Goal: Find specific page/section: Find specific page/section

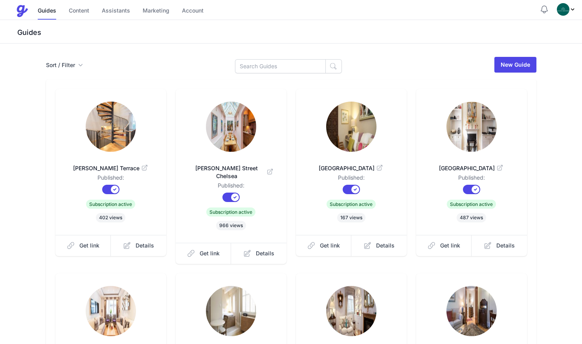
scroll to position [55, 0]
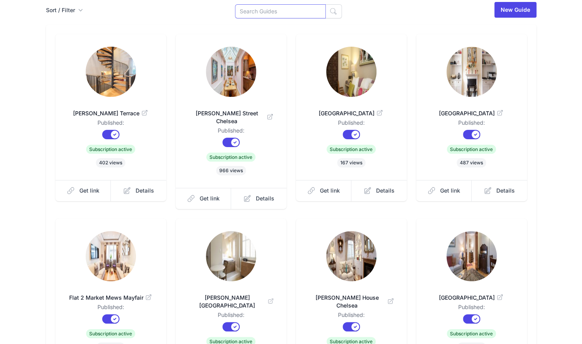
click at [257, 14] on input at bounding box center [280, 11] width 91 height 14
type input "cath"
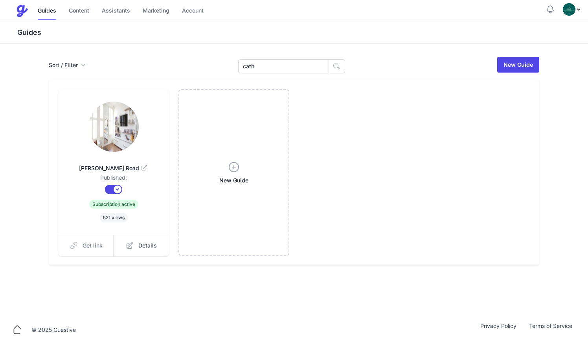
click at [94, 247] on span "Get link" at bounding box center [92, 246] width 20 height 8
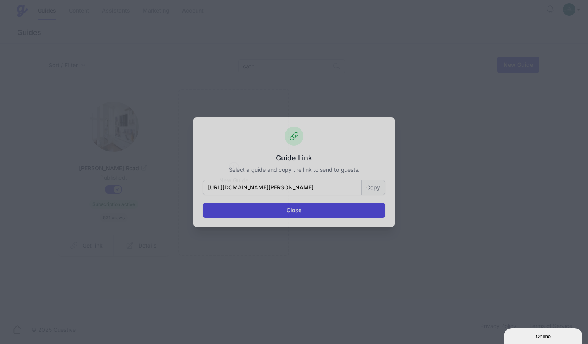
click at [376, 188] on button "Copy" at bounding box center [373, 187] width 24 height 15
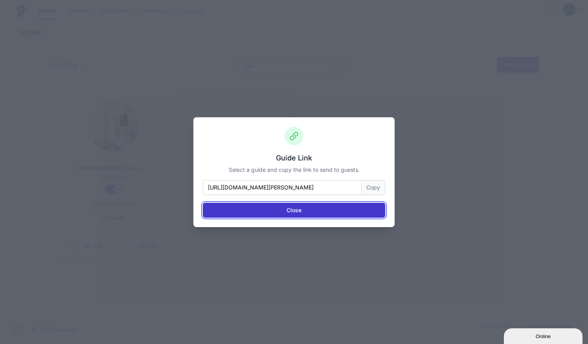
click at [295, 211] on button "Close" at bounding box center [294, 210] width 182 height 15
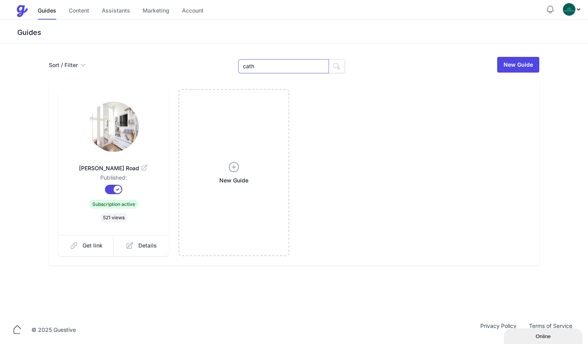
drag, startPoint x: 268, startPoint y: 65, endPoint x: 207, endPoint y: 57, distance: 61.3
click at [207, 57] on div "Sort / Filter Sort Name Created Unsorted All Published Unpublished Archived cat…" at bounding box center [294, 64] width 490 height 17
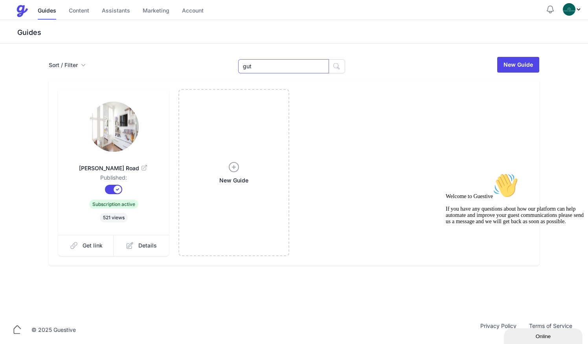
type input "gut"
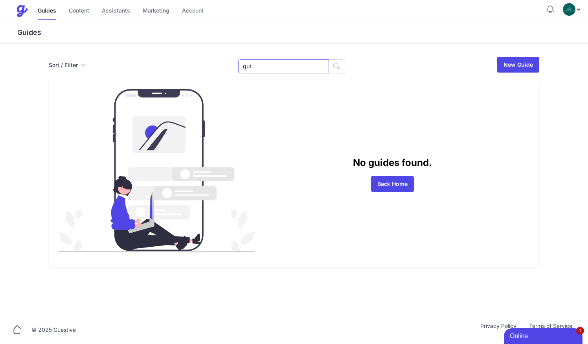
drag, startPoint x: 264, startPoint y: 69, endPoint x: 143, endPoint y: 84, distance: 121.5
click at [143, 84] on div "Sort / Filter Sort Name Created Unsorted All Published Unpublished Archived gut…" at bounding box center [293, 162] width 503 height 212
type input "7"
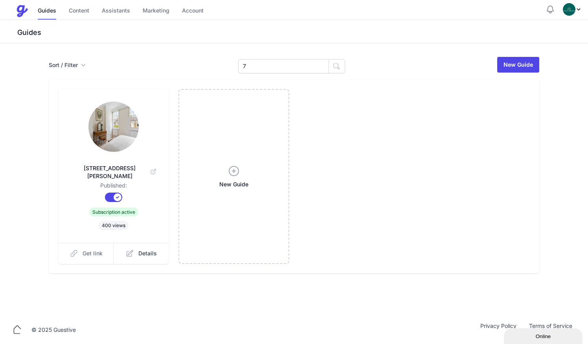
click at [82, 243] on link "Get link" at bounding box center [86, 253] width 56 height 21
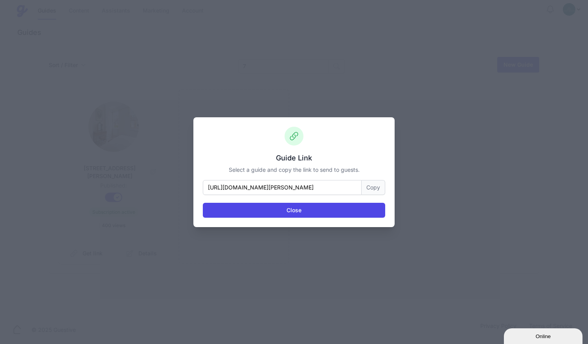
click at [368, 183] on button "Copy" at bounding box center [373, 187] width 24 height 15
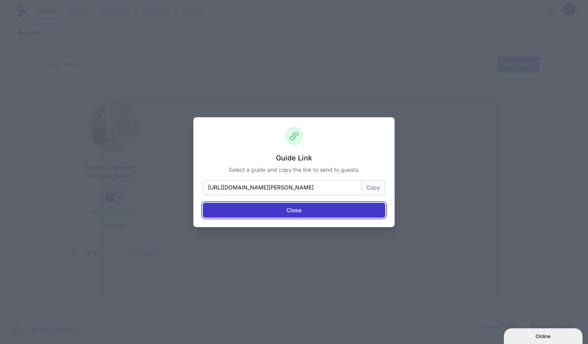
click at [348, 213] on button "Close" at bounding box center [294, 210] width 182 height 15
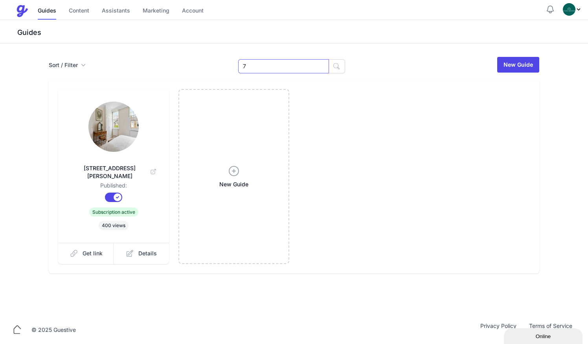
drag, startPoint x: 286, startPoint y: 66, endPoint x: 240, endPoint y: 71, distance: 46.7
click at [240, 71] on div "Sort / Filter Sort Name Created Unsorted All Published Unpublished Archived 7 7…" at bounding box center [294, 64] width 490 height 17
type input "sloa"
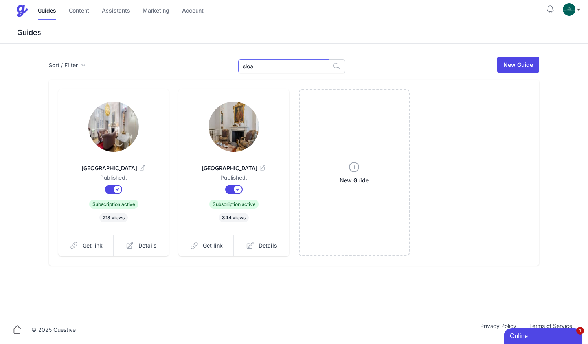
drag, startPoint x: 266, startPoint y: 60, endPoint x: 178, endPoint y: 57, distance: 88.0
click at [178, 57] on div "Sort / Filter Sort Name Created Unsorted All Published Unpublished Archived slo…" at bounding box center [294, 64] width 490 height 17
type input "2"
type input "36"
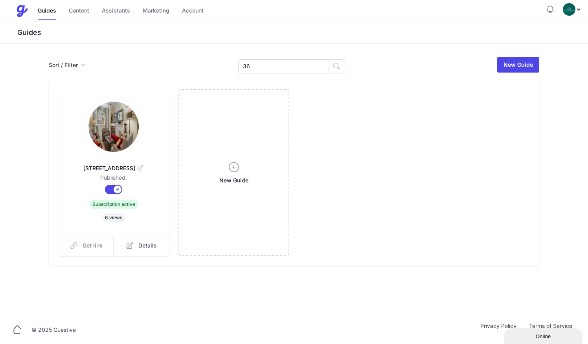
click at [83, 246] on span "Get link" at bounding box center [92, 246] width 20 height 8
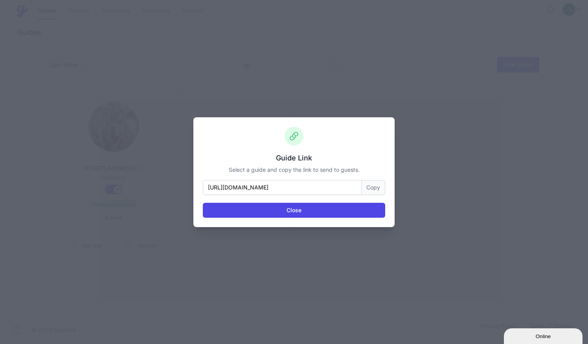
click at [372, 187] on button "Copy" at bounding box center [373, 187] width 24 height 15
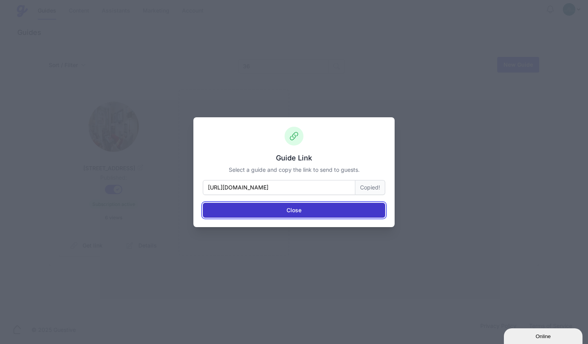
click at [315, 212] on button "Close" at bounding box center [294, 210] width 182 height 15
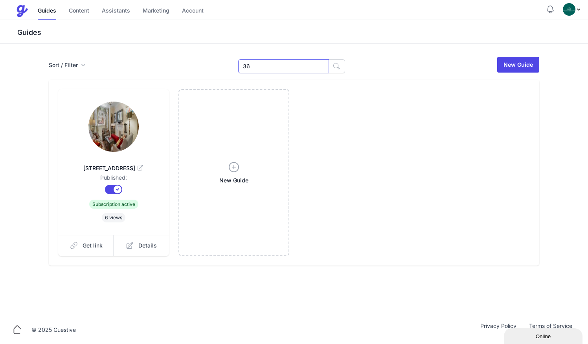
drag, startPoint x: 283, startPoint y: 67, endPoint x: 190, endPoint y: 78, distance: 92.9
click at [190, 78] on div "Sort / Filter Sort Name Created Unsorted All Published Unpublished Archived 36 …" at bounding box center [293, 161] width 503 height 210
type input "flat"
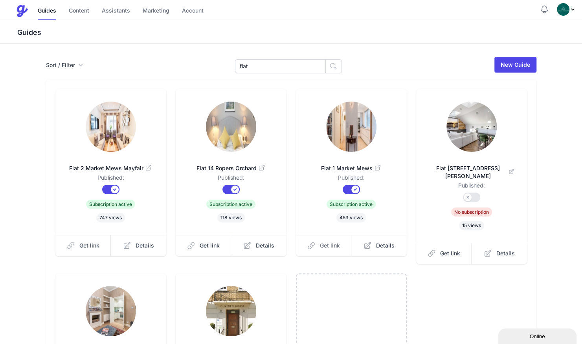
click at [317, 247] on link "Get link" at bounding box center [324, 245] width 56 height 21
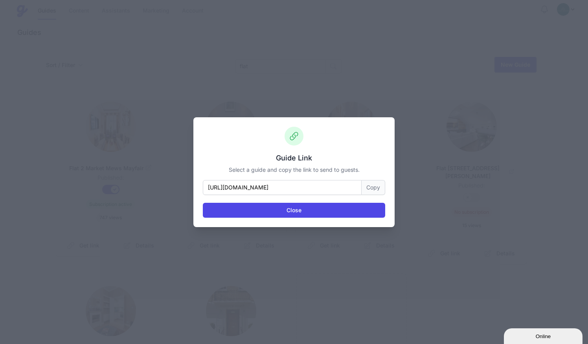
click at [381, 181] on button "Copy" at bounding box center [373, 187] width 24 height 15
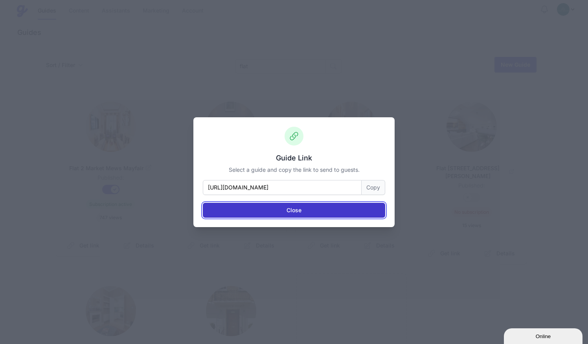
click at [280, 214] on button "Close" at bounding box center [294, 210] width 182 height 15
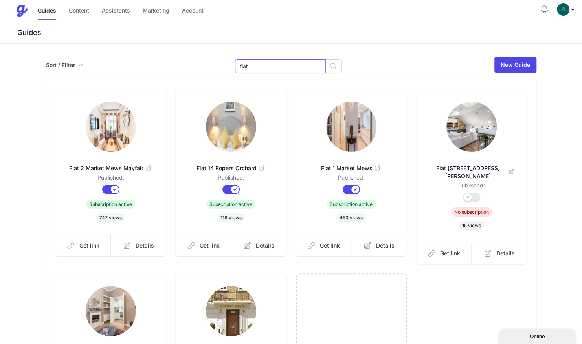
drag, startPoint x: 271, startPoint y: 64, endPoint x: 202, endPoint y: 49, distance: 70.4
click at [202, 49] on div "Sort / Filter Sort Name Created Unsorted All Published Unpublished Archived fla…" at bounding box center [291, 257] width 582 height 427
type input "dov"
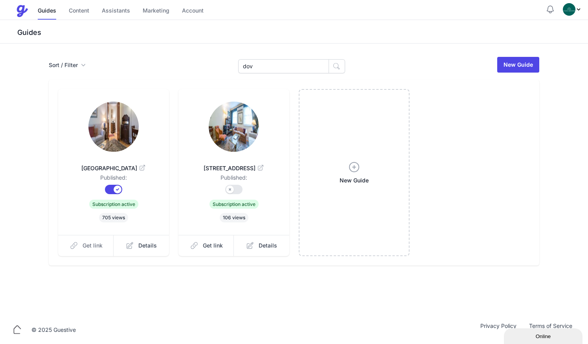
click at [99, 245] on span "Get link" at bounding box center [92, 246] width 20 height 8
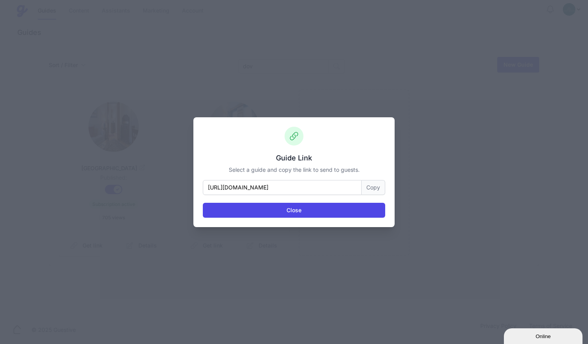
click at [379, 186] on button "Copy" at bounding box center [373, 187] width 24 height 15
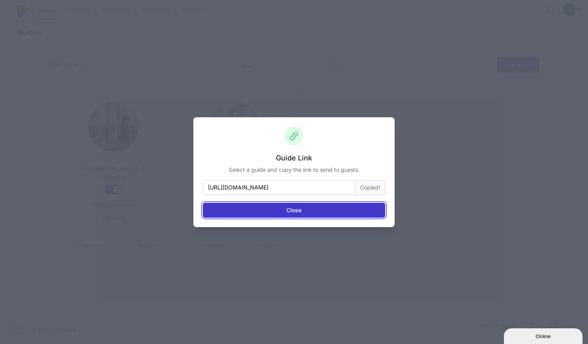
click at [353, 208] on button "Close" at bounding box center [294, 210] width 182 height 15
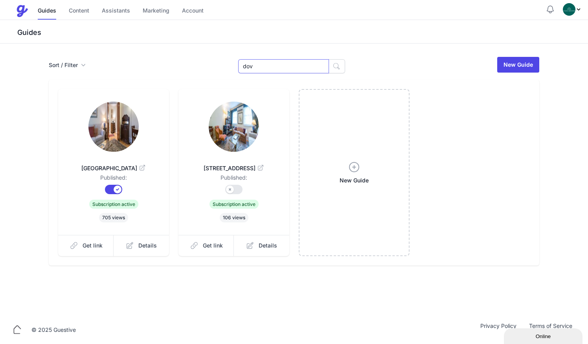
drag, startPoint x: 262, startPoint y: 66, endPoint x: 184, endPoint y: 62, distance: 78.3
click at [184, 62] on div "Sort / Filter Sort Name Created Unsorted All Published Unpublished Archived dov…" at bounding box center [294, 64] width 490 height 17
type input "ald"
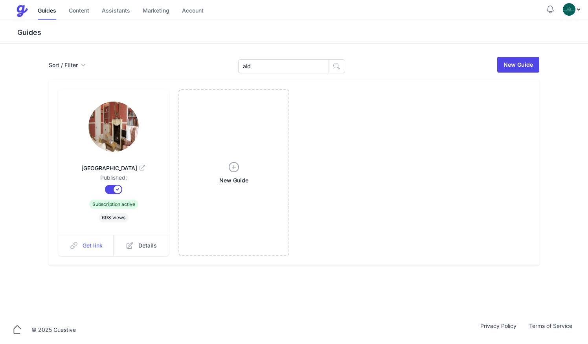
click at [87, 248] on span "Get link" at bounding box center [92, 246] width 20 height 8
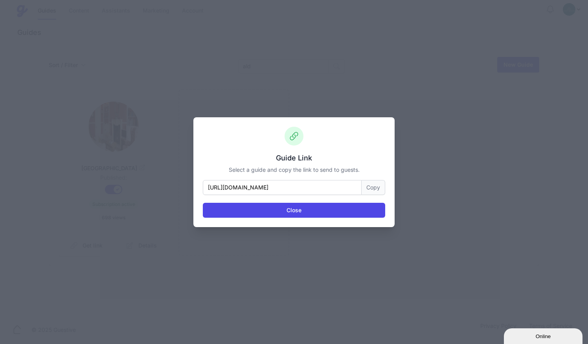
click at [374, 191] on button "Copy" at bounding box center [373, 187] width 24 height 15
